Goal: Task Accomplishment & Management: Use online tool/utility

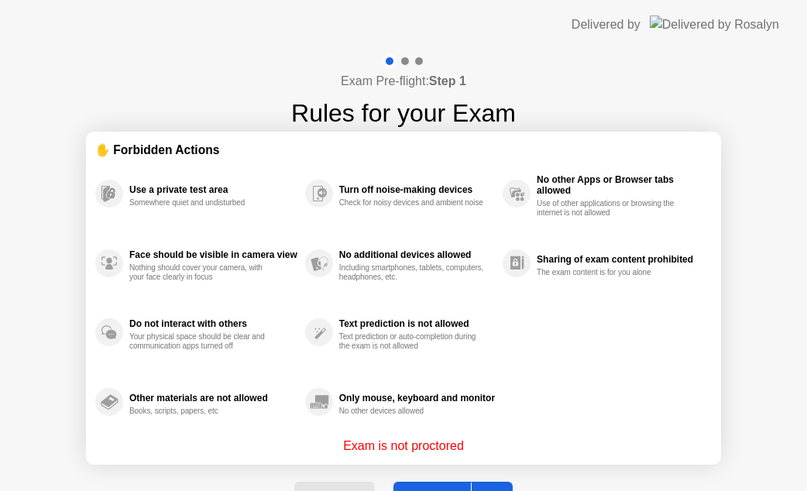
click at [430, 479] on div "Back Got it" at bounding box center [403, 500] width 236 height 71
click at [424, 482] on button "Got it" at bounding box center [452, 500] width 119 height 37
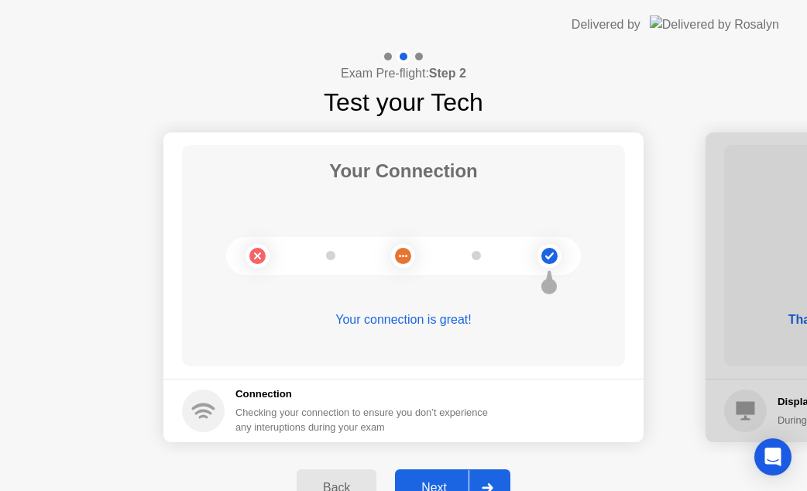
click at [424, 481] on div "Next" at bounding box center [434, 488] width 69 height 14
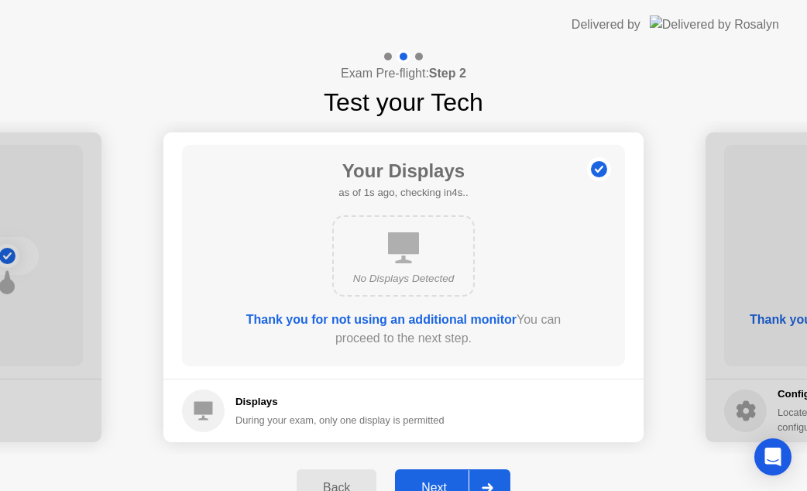
click at [427, 476] on button "Next" at bounding box center [452, 487] width 115 height 37
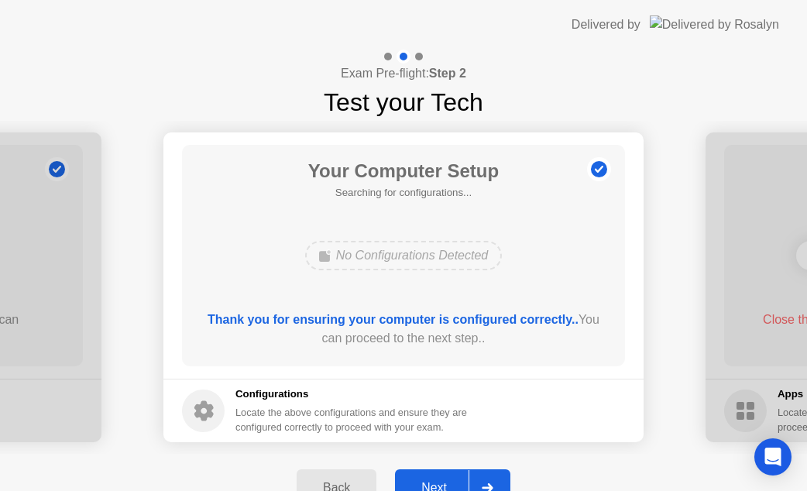
click at [427, 476] on button "Next" at bounding box center [452, 487] width 115 height 37
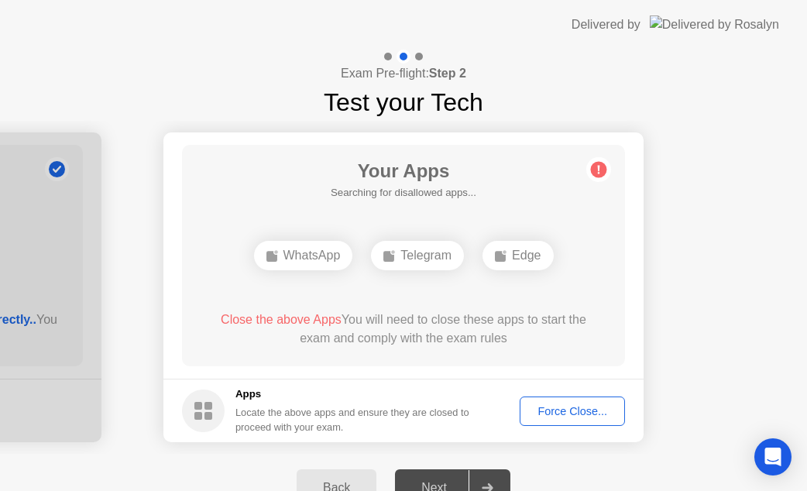
click at [551, 406] on div "Force Close..." at bounding box center [572, 411] width 94 height 12
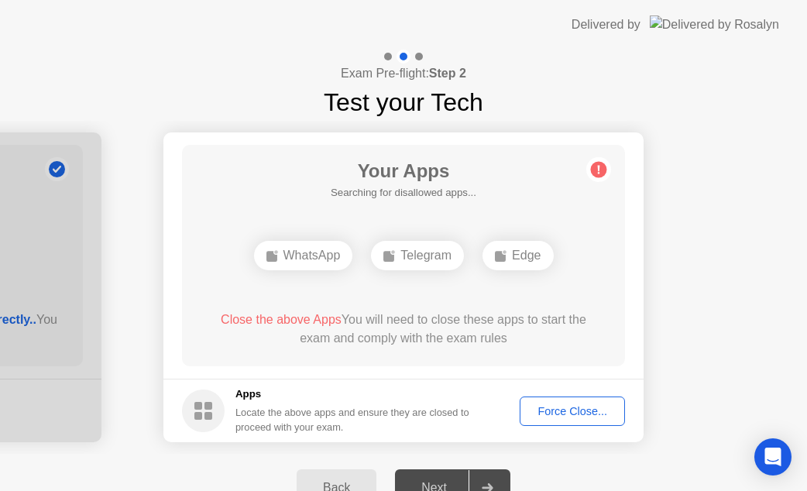
click at [571, 405] on div "Force Close..." at bounding box center [572, 411] width 94 height 12
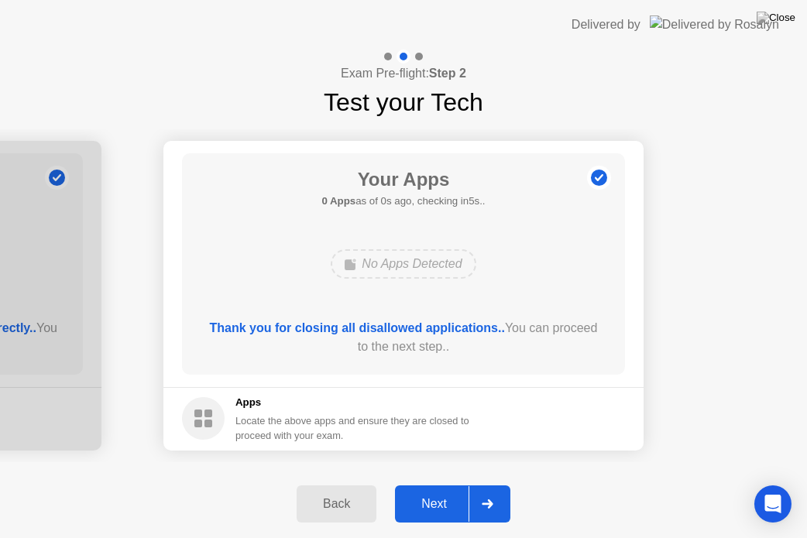
click at [583, 431] on footer "Apps Locate the above apps and ensure they are closed to proceed with your exam." at bounding box center [403, 418] width 480 height 63
click at [448, 490] on div "Next" at bounding box center [434, 504] width 69 height 14
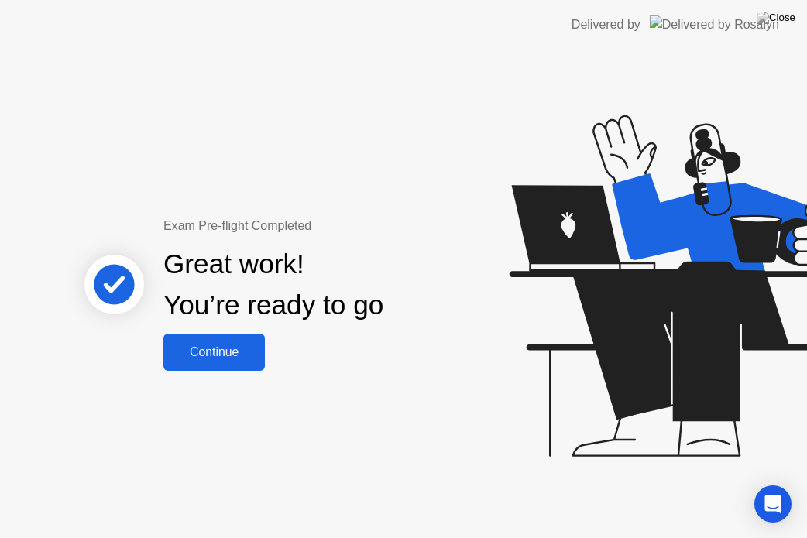
click at [250, 359] on div "Continue" at bounding box center [214, 352] width 92 height 14
